Goal: Transaction & Acquisition: Purchase product/service

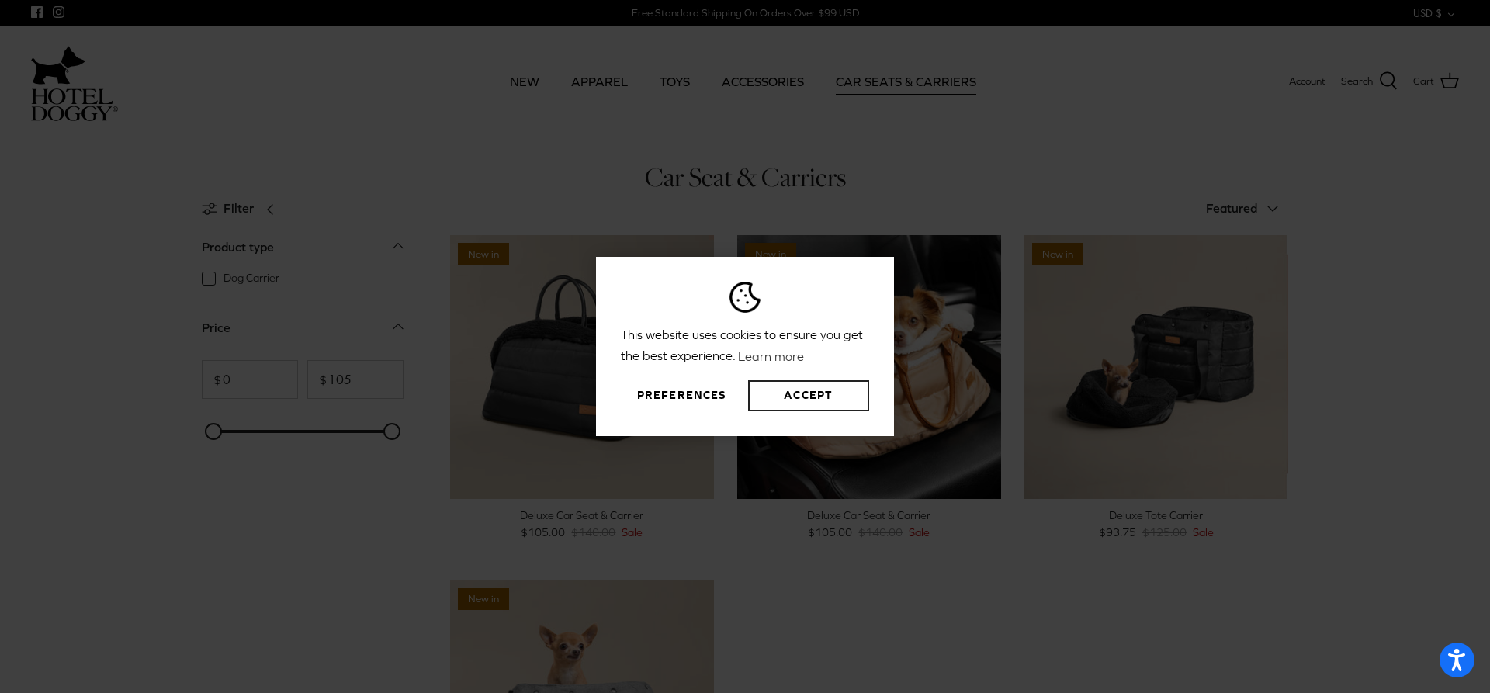
click at [797, 393] on button "Accept" at bounding box center [808, 395] width 121 height 31
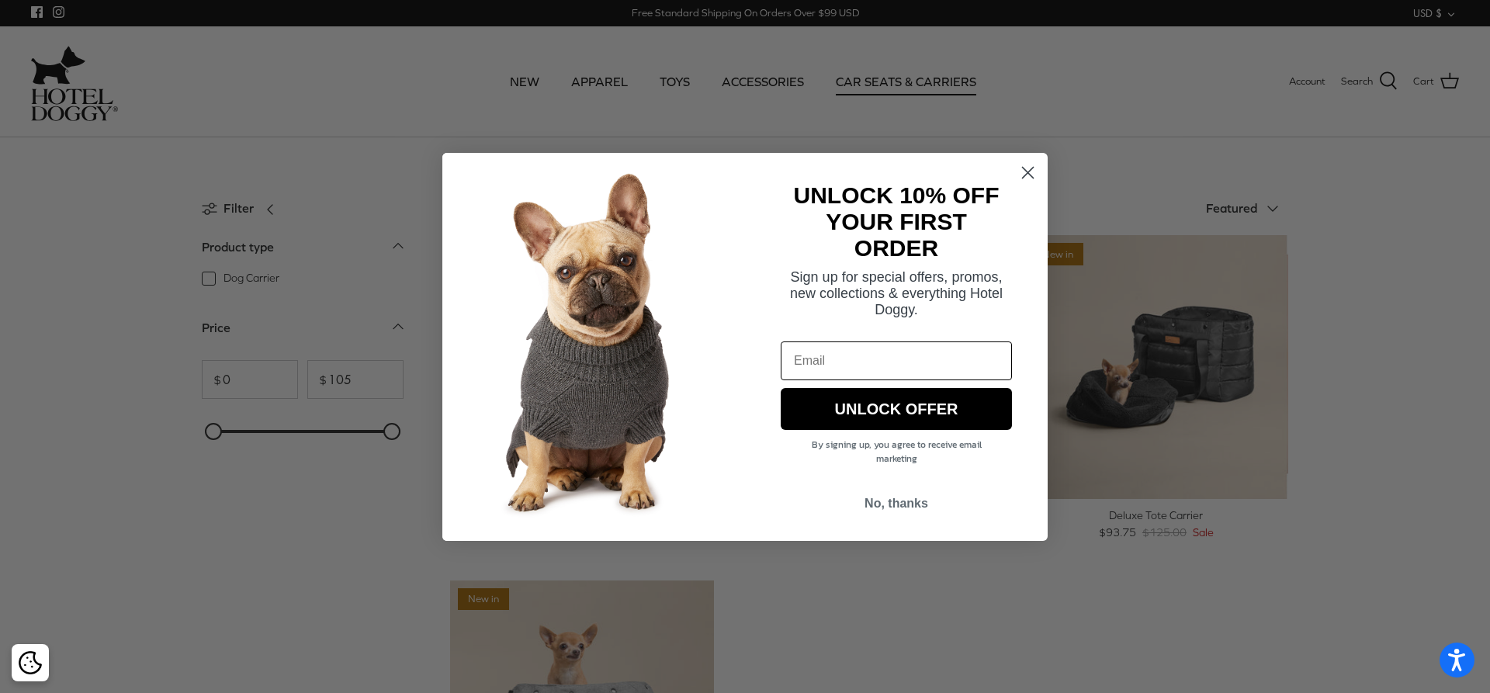
click at [1030, 170] on icon "Close dialog" at bounding box center [1028, 172] width 11 height 11
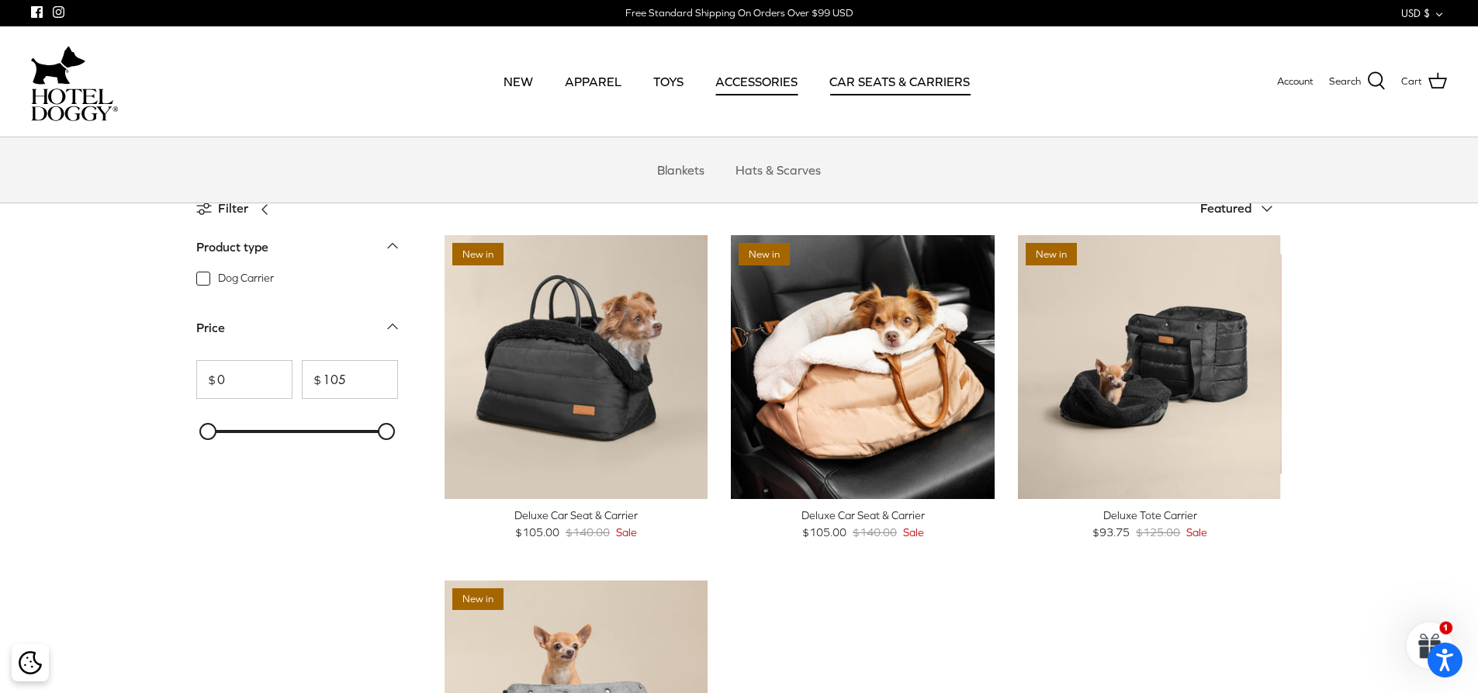
click at [779, 74] on link "ACCESSORIES" at bounding box center [757, 81] width 110 height 53
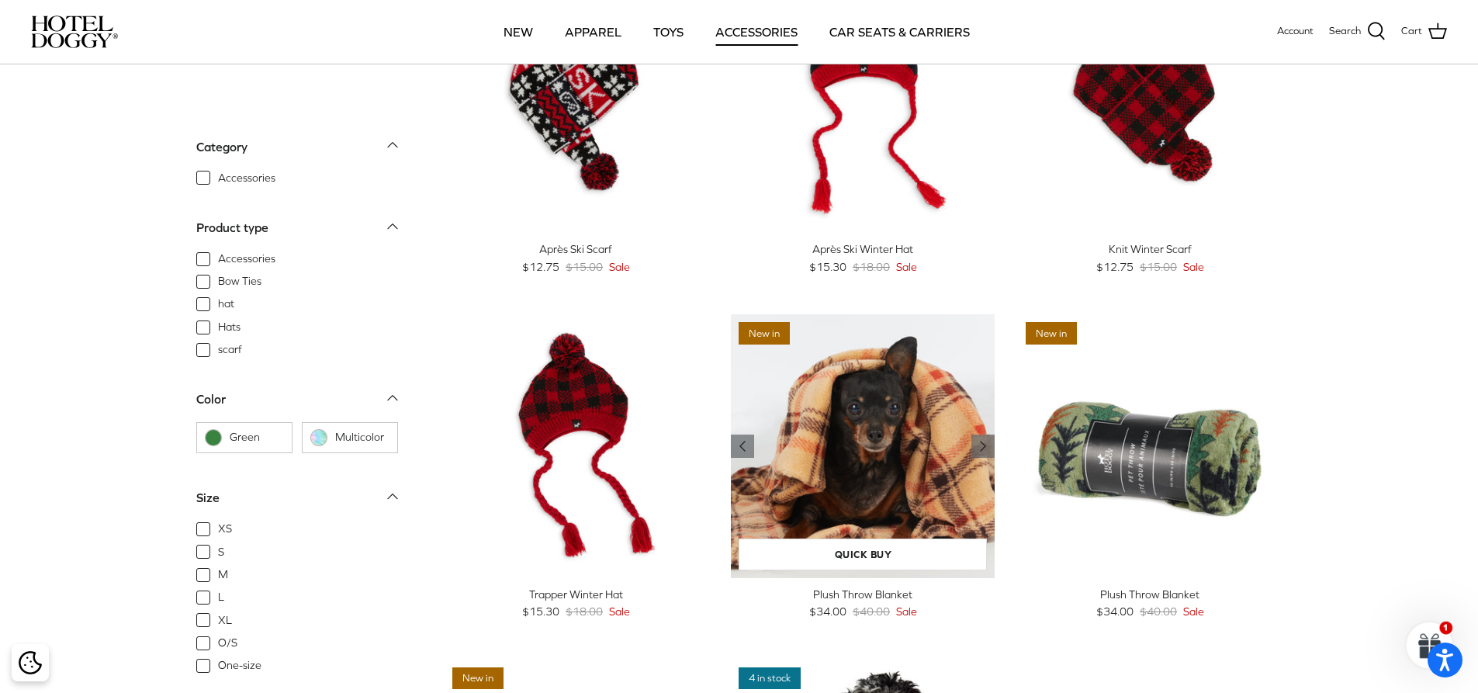
scroll to position [310, 0]
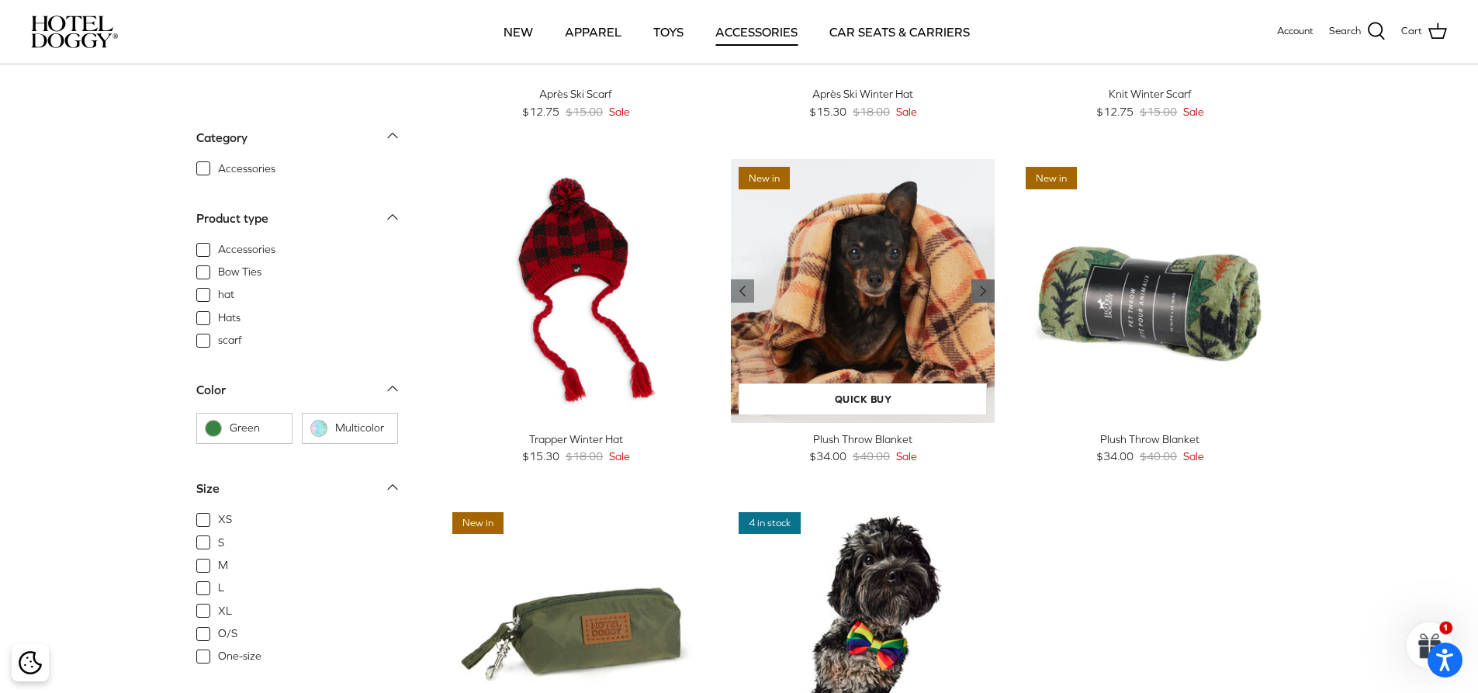
click at [975, 289] on icon "Right" at bounding box center [983, 291] width 19 height 19
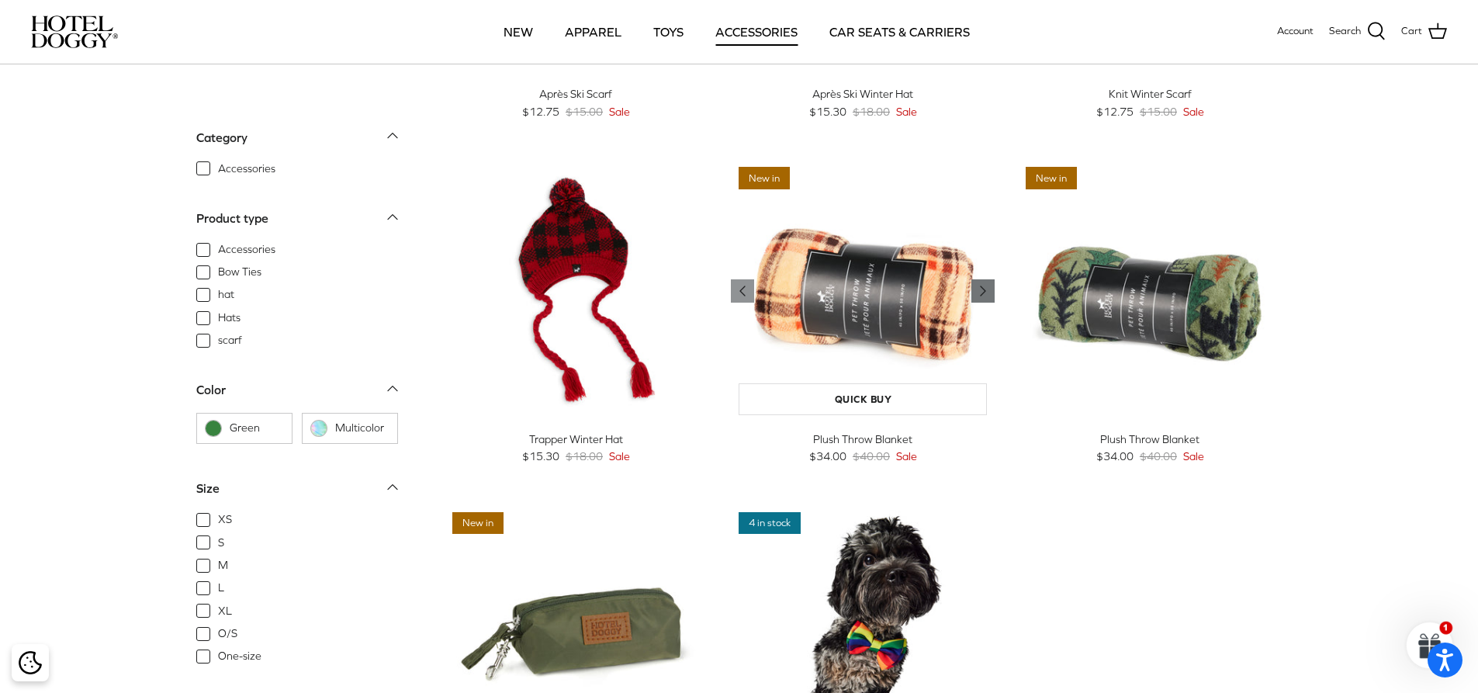
click at [975, 289] on icon "Right" at bounding box center [983, 291] width 19 height 19
